Goal: Information Seeking & Learning: Learn about a topic

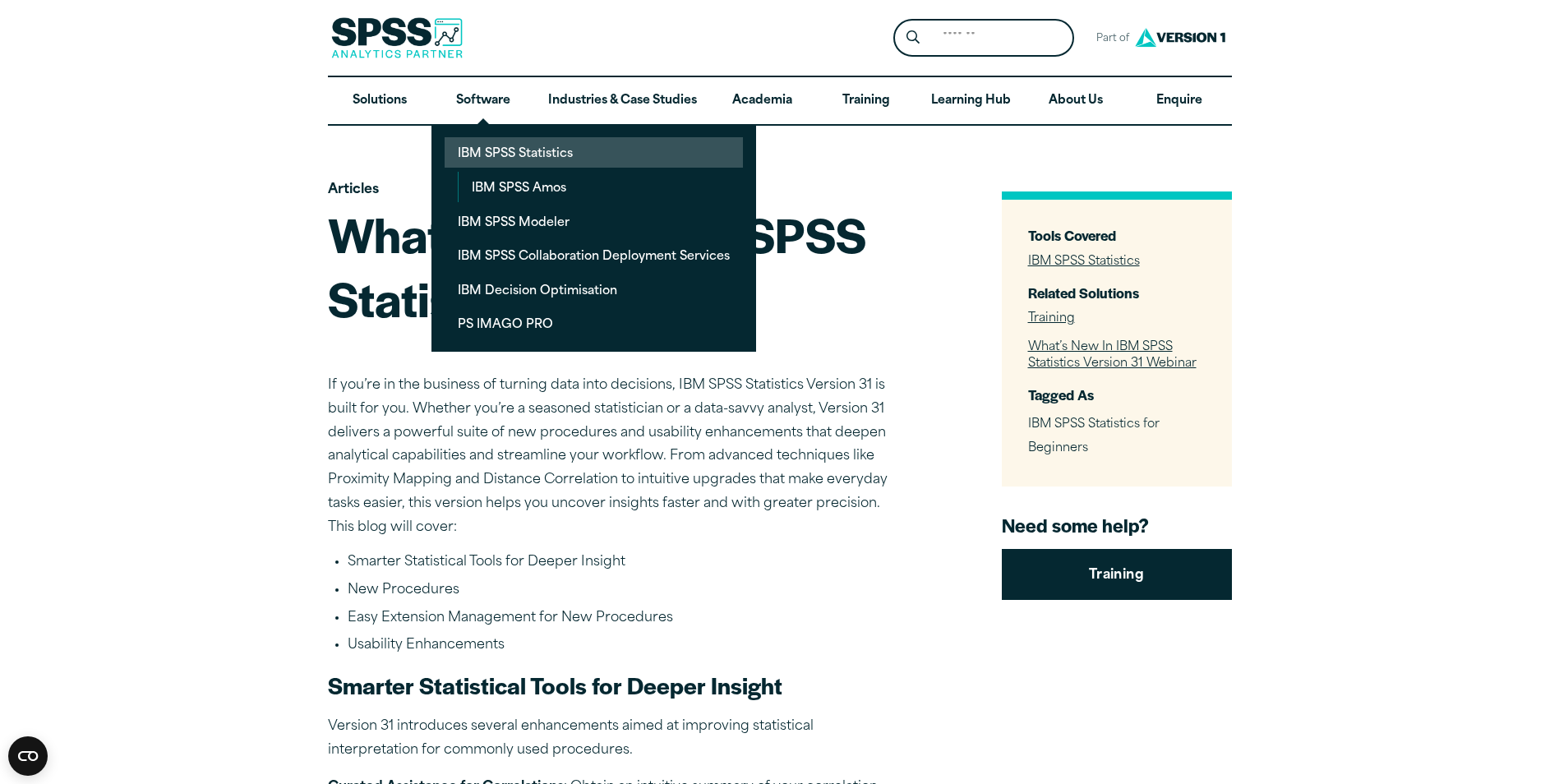
click at [487, 156] on link "IBM SPSS Statistics" at bounding box center [594, 152] width 299 height 30
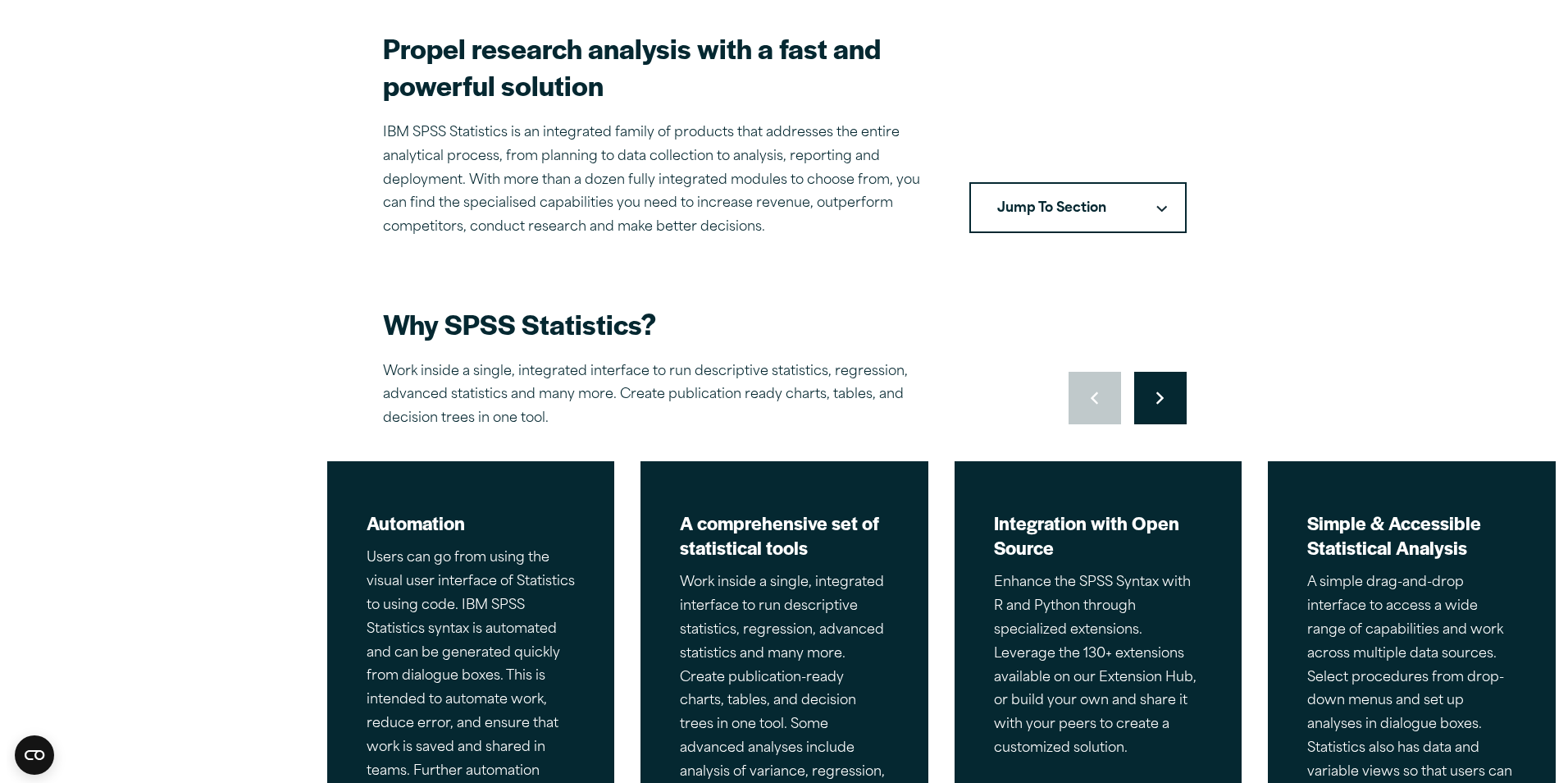
scroll to position [492, 0]
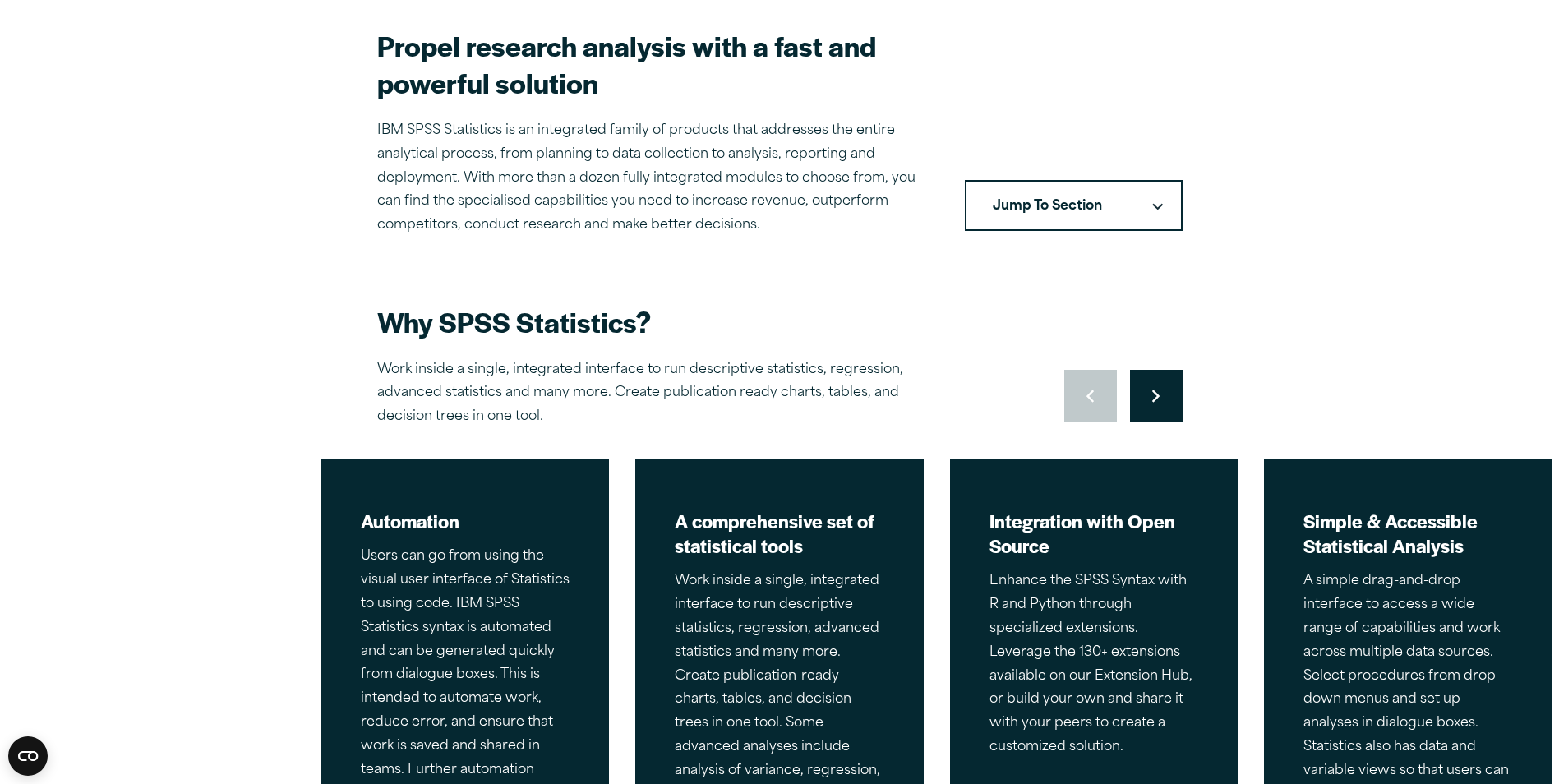
click at [497, 325] on h2 "Why SPSS Statistics?" at bounding box center [664, 321] width 575 height 37
